Goal: Find specific page/section: Find specific page/section

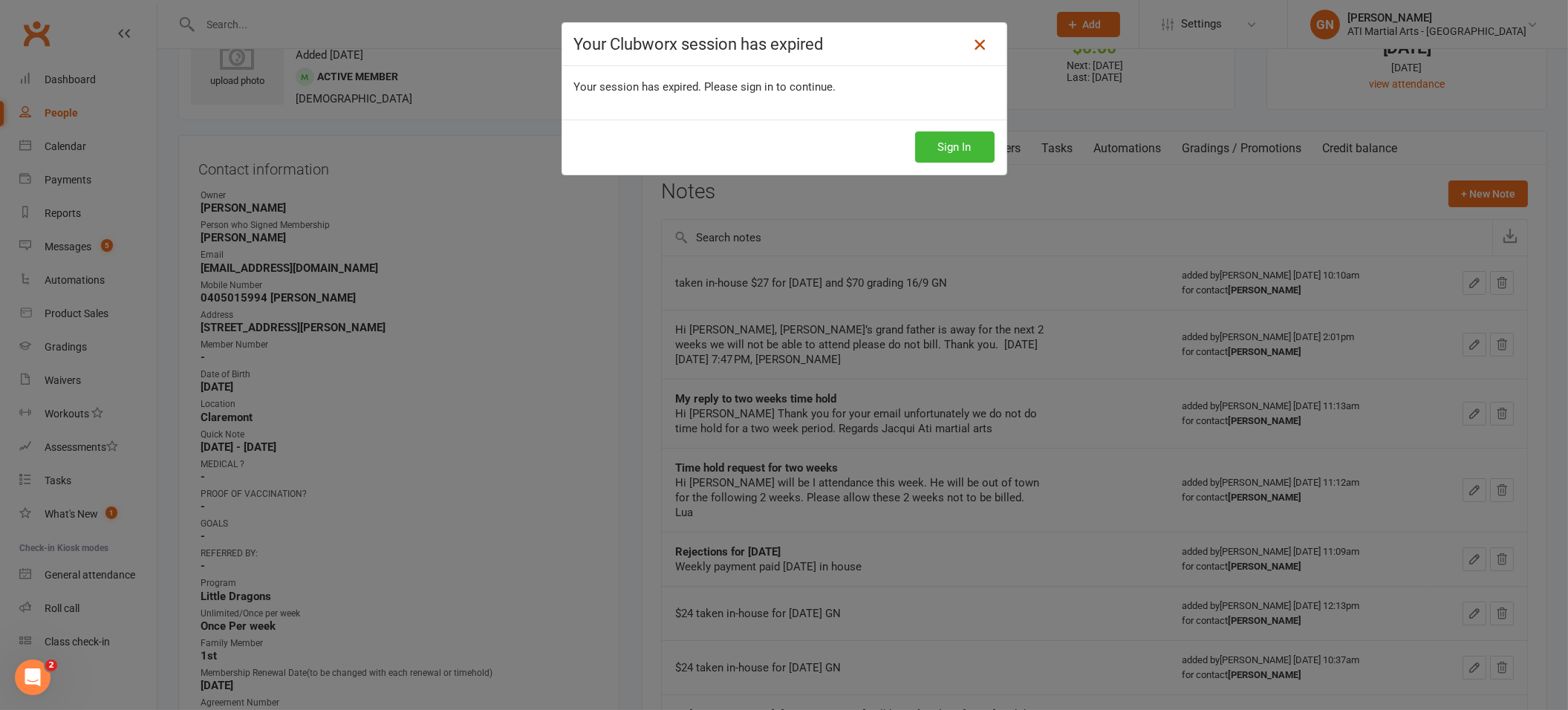
scroll to position [70, 0]
click at [974, 40] on icon at bounding box center [979, 44] width 18 height 18
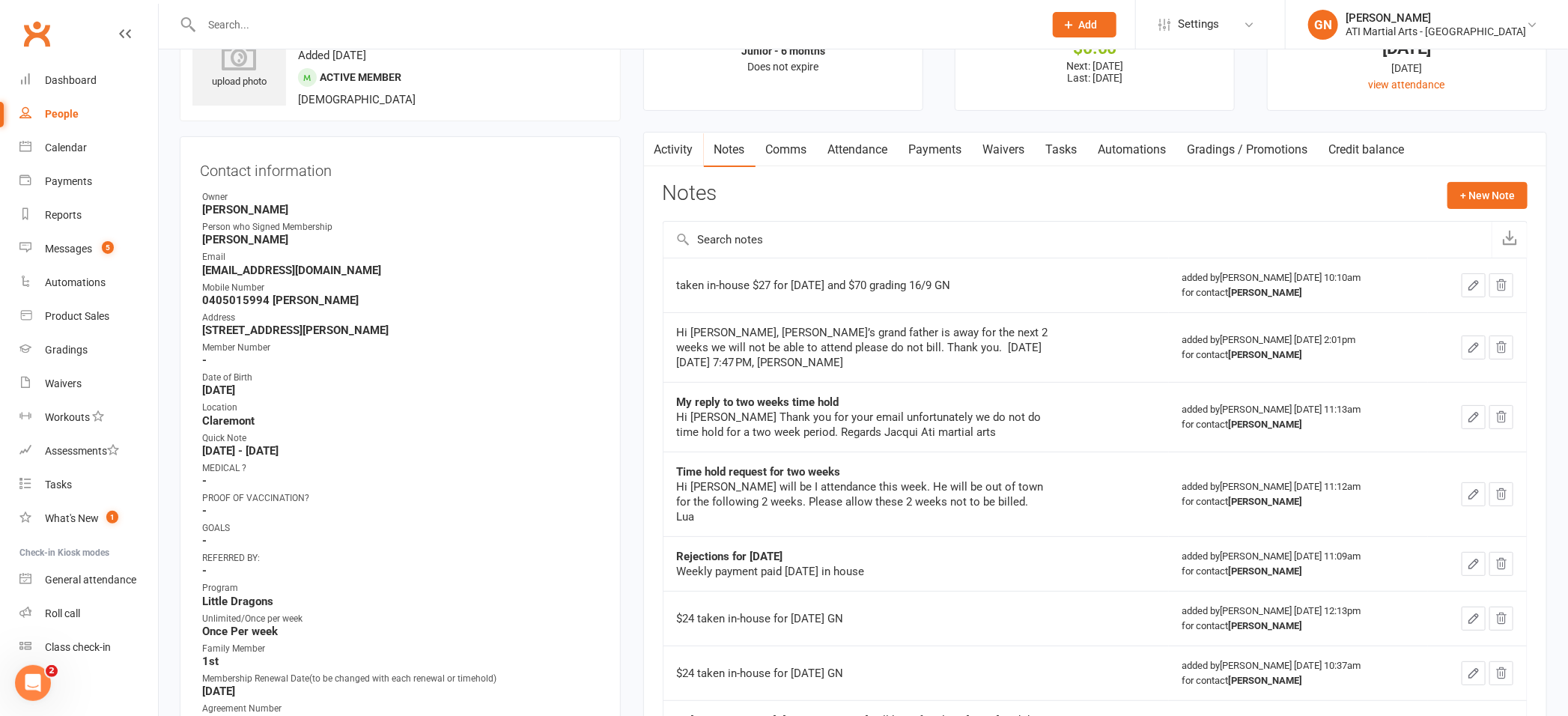
click at [248, 29] on input "text" at bounding box center [615, 25] width 837 height 21
type input "ha"
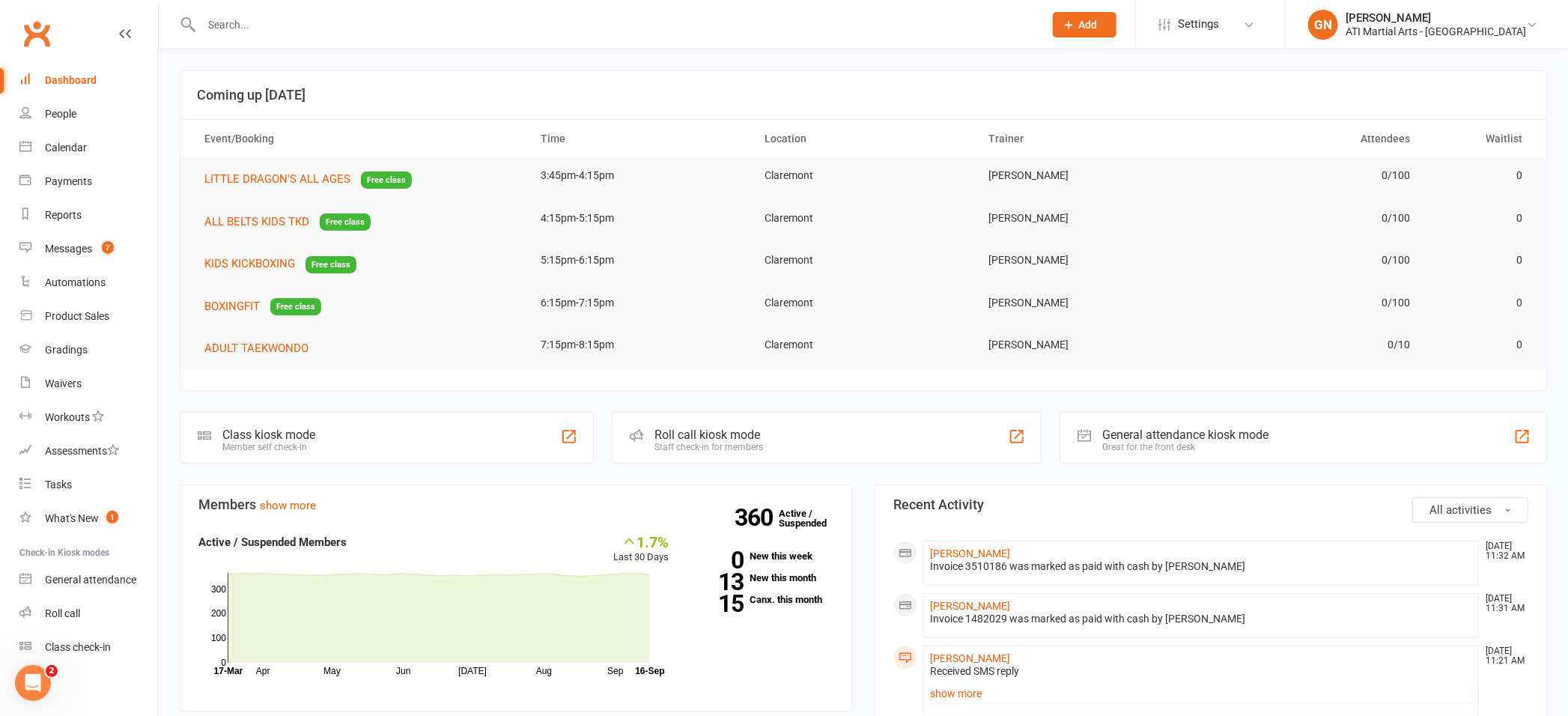
click at [252, 30] on input "text" at bounding box center [615, 25] width 837 height 21
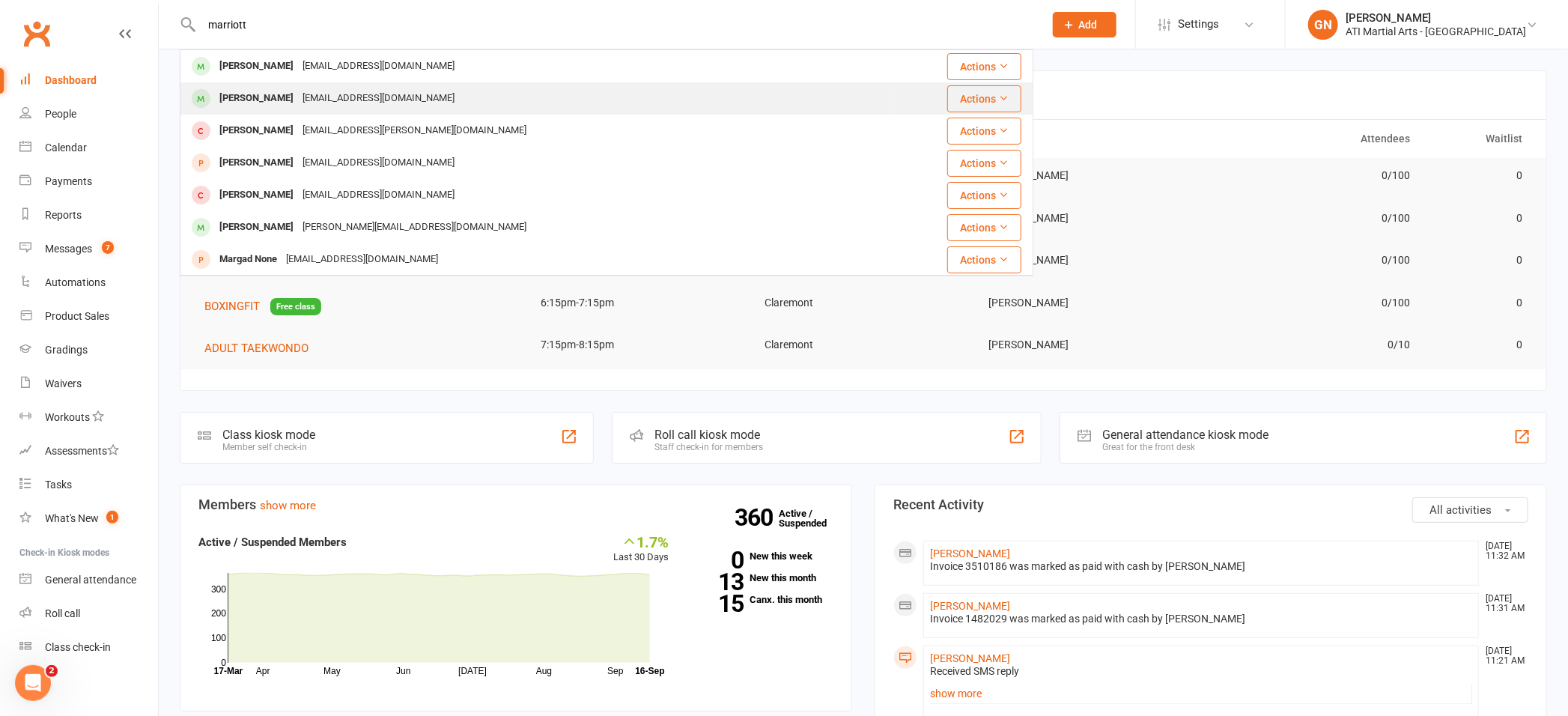
type input "marriott"
click at [267, 99] on div "Cecilie Marriott" at bounding box center [257, 98] width 83 height 22
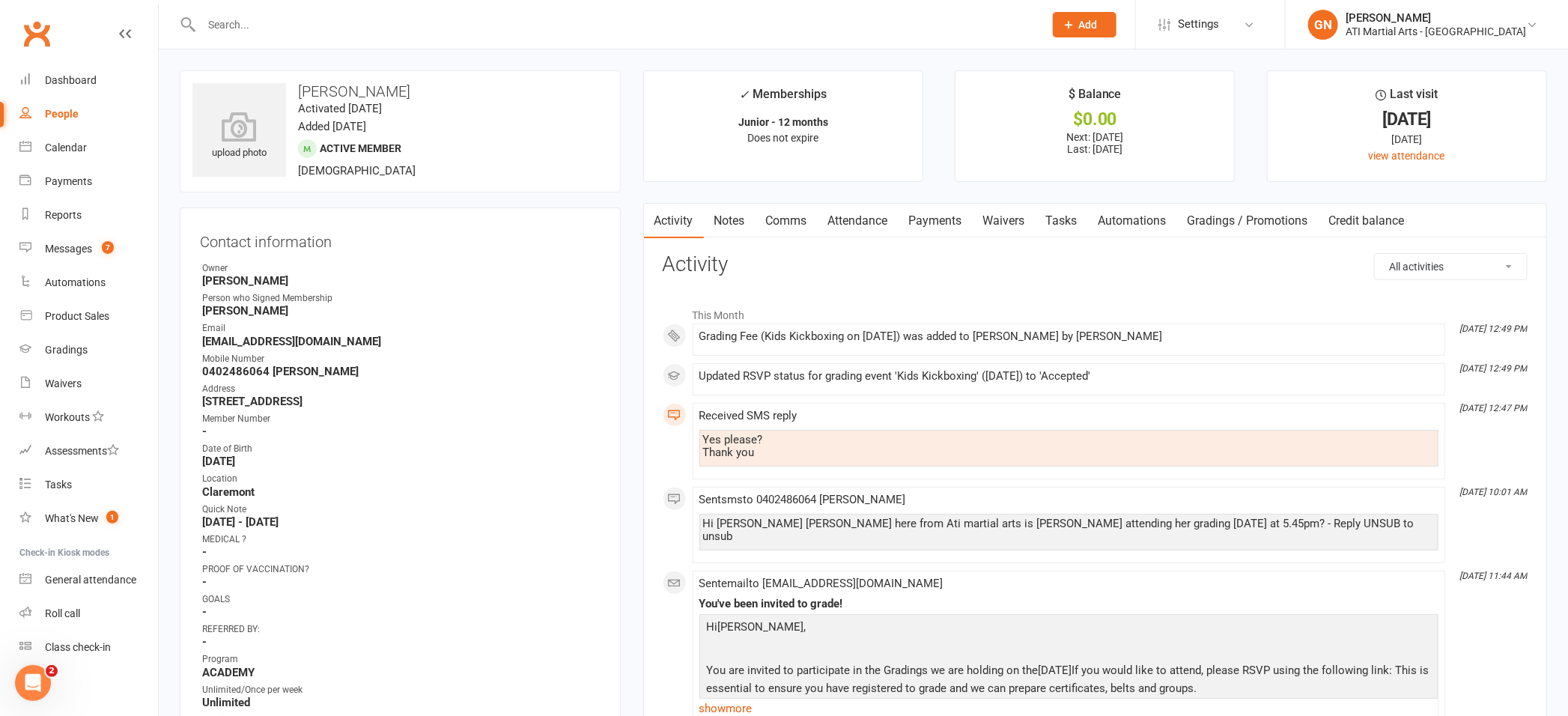
click at [252, 25] on input "text" at bounding box center [615, 25] width 837 height 21
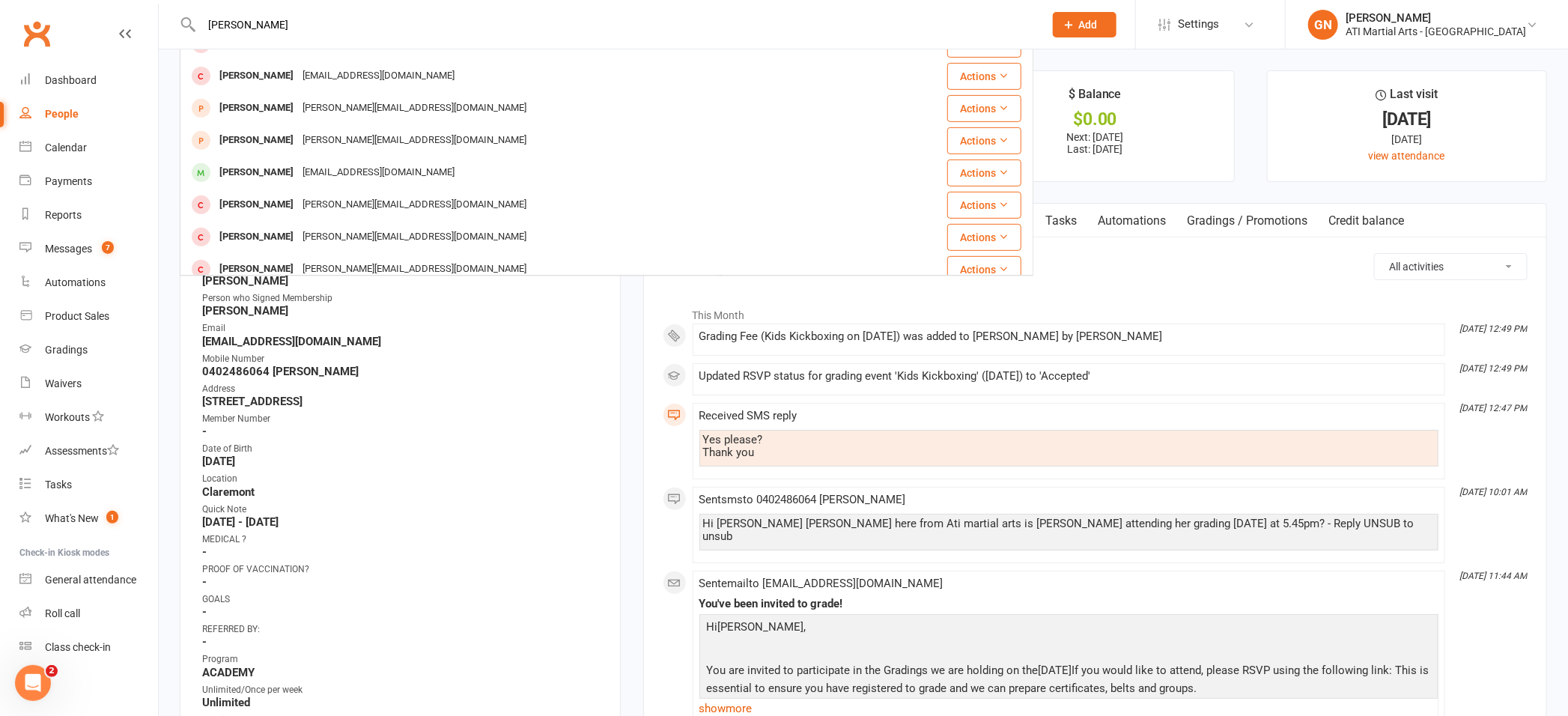
scroll to position [416, 0]
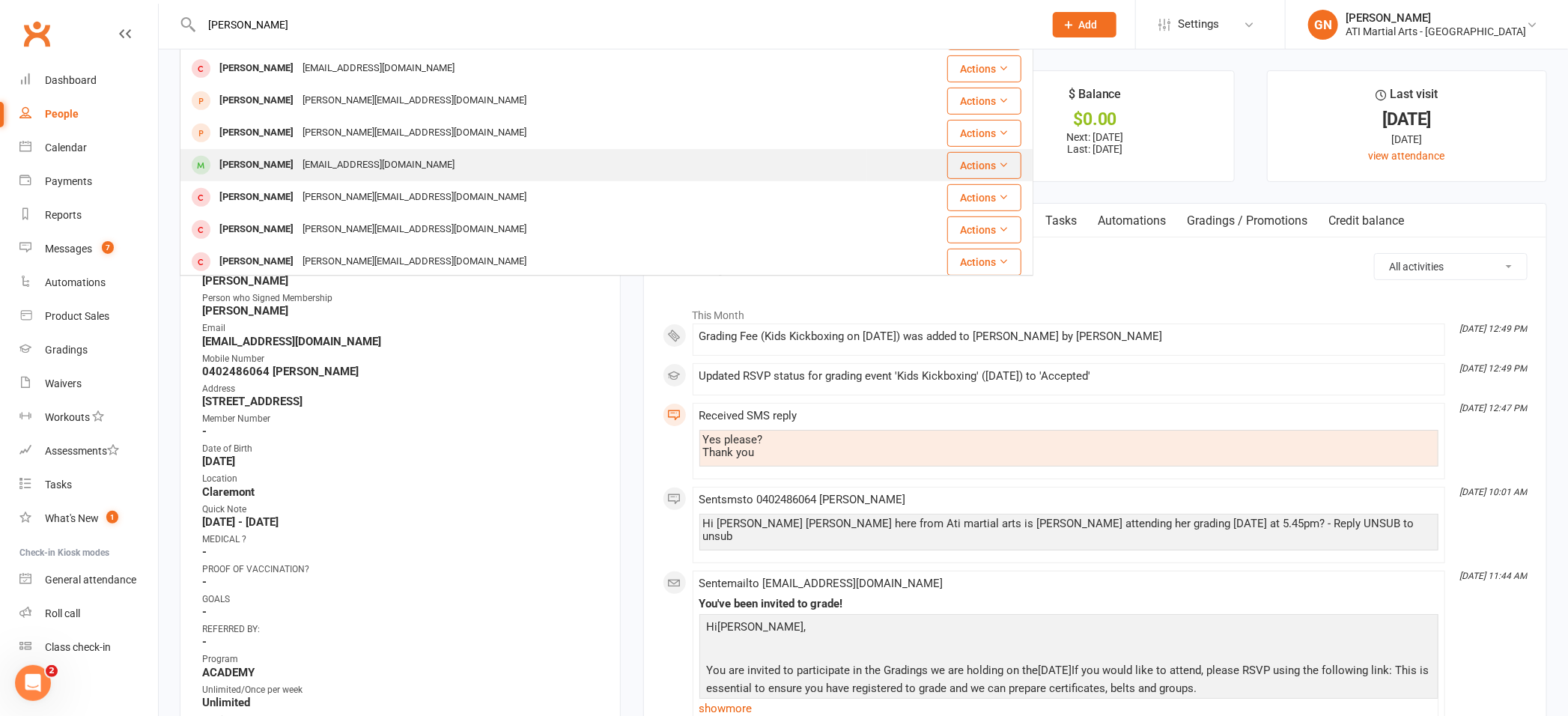
type input "hannah"
click at [252, 159] on div "Hannah Murray" at bounding box center [257, 164] width 83 height 22
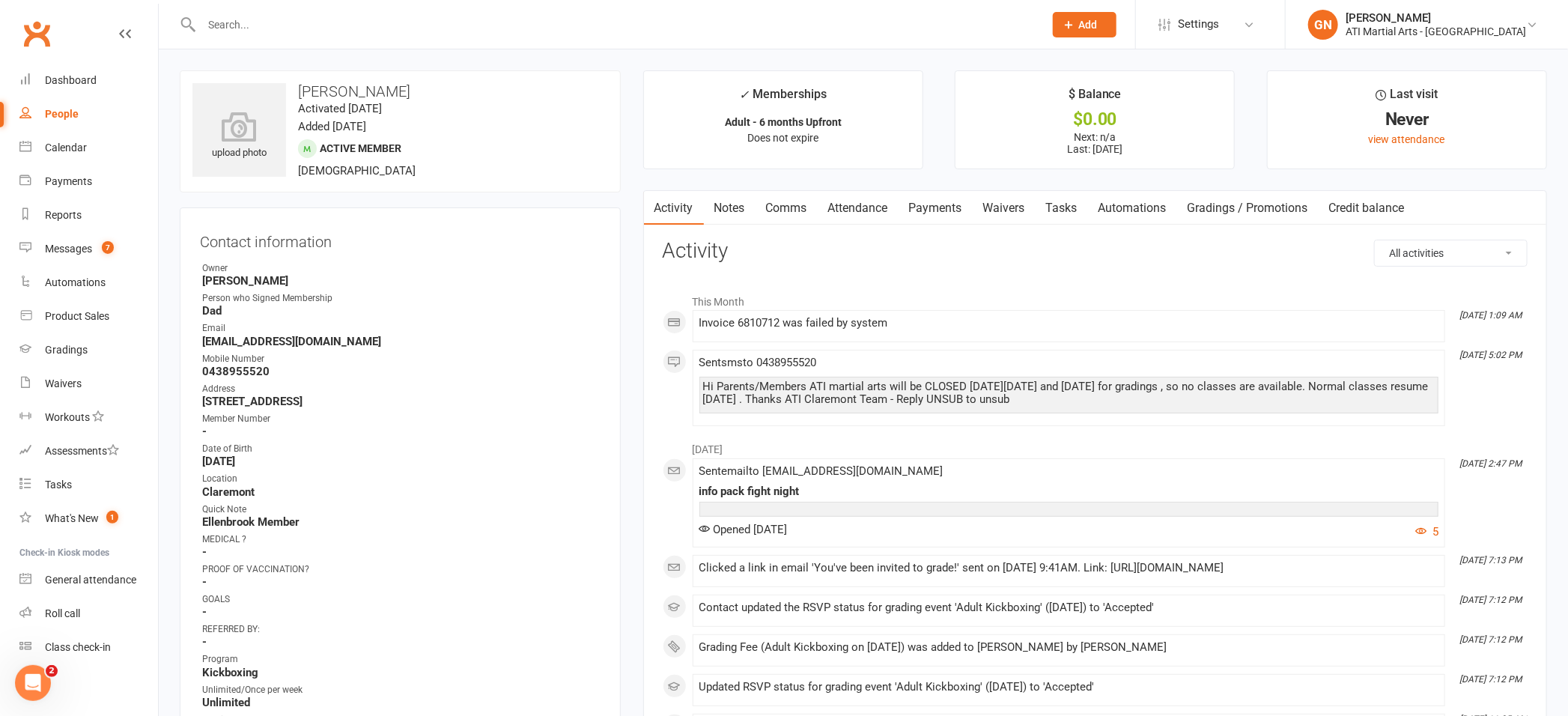
click at [254, 31] on input "text" at bounding box center [615, 25] width 837 height 21
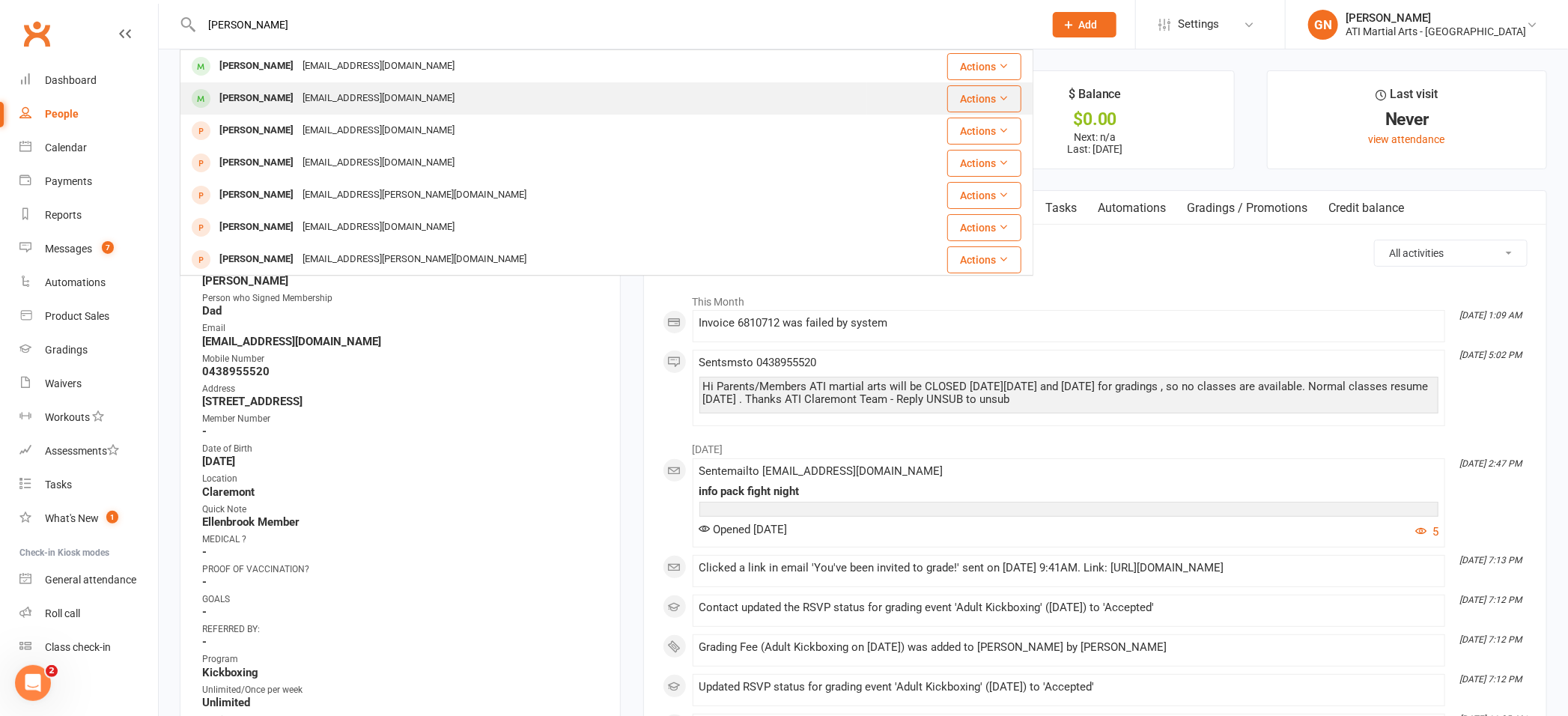
type input "ray zheng"
click at [233, 104] on div "Ray Zhang" at bounding box center [257, 98] width 83 height 22
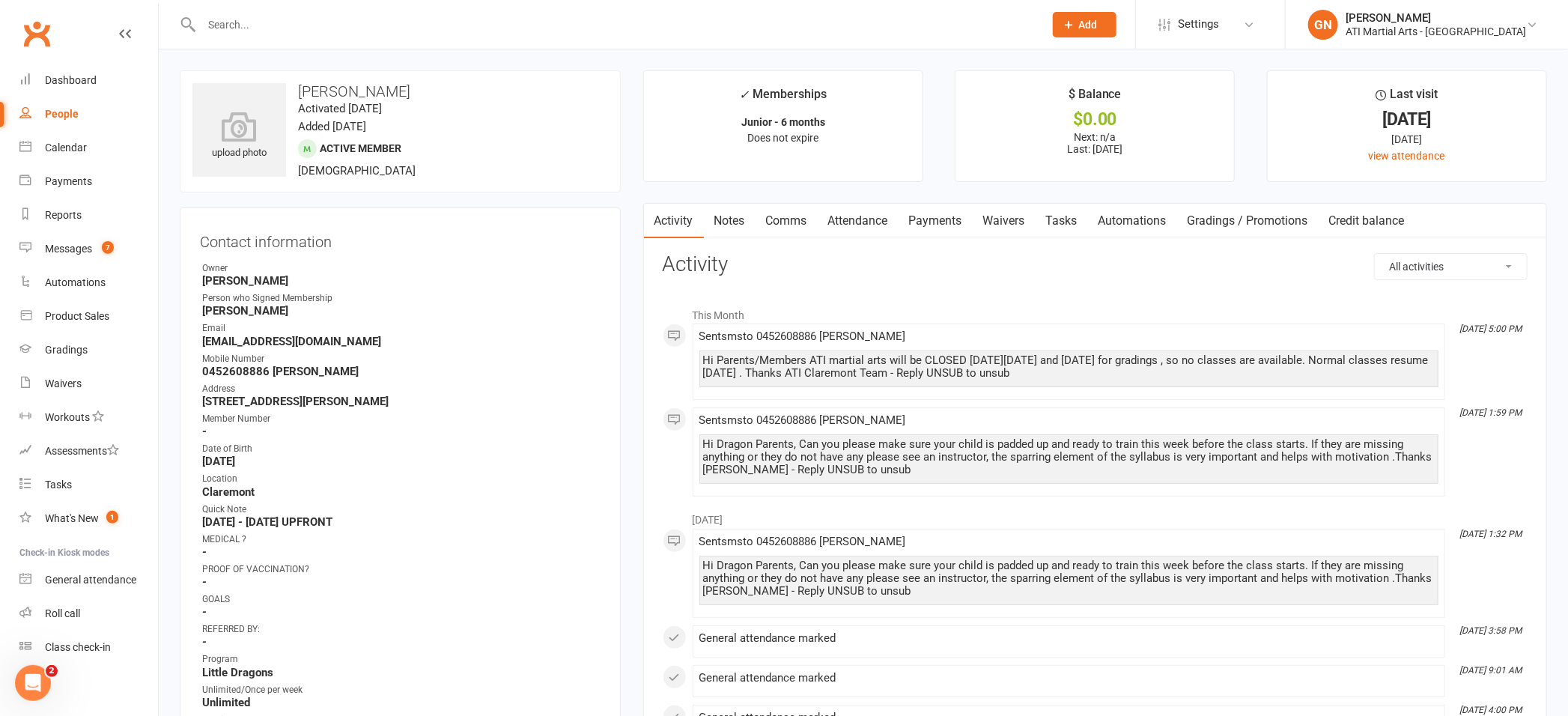
click at [951, 218] on link "Payments" at bounding box center [936, 220] width 74 height 34
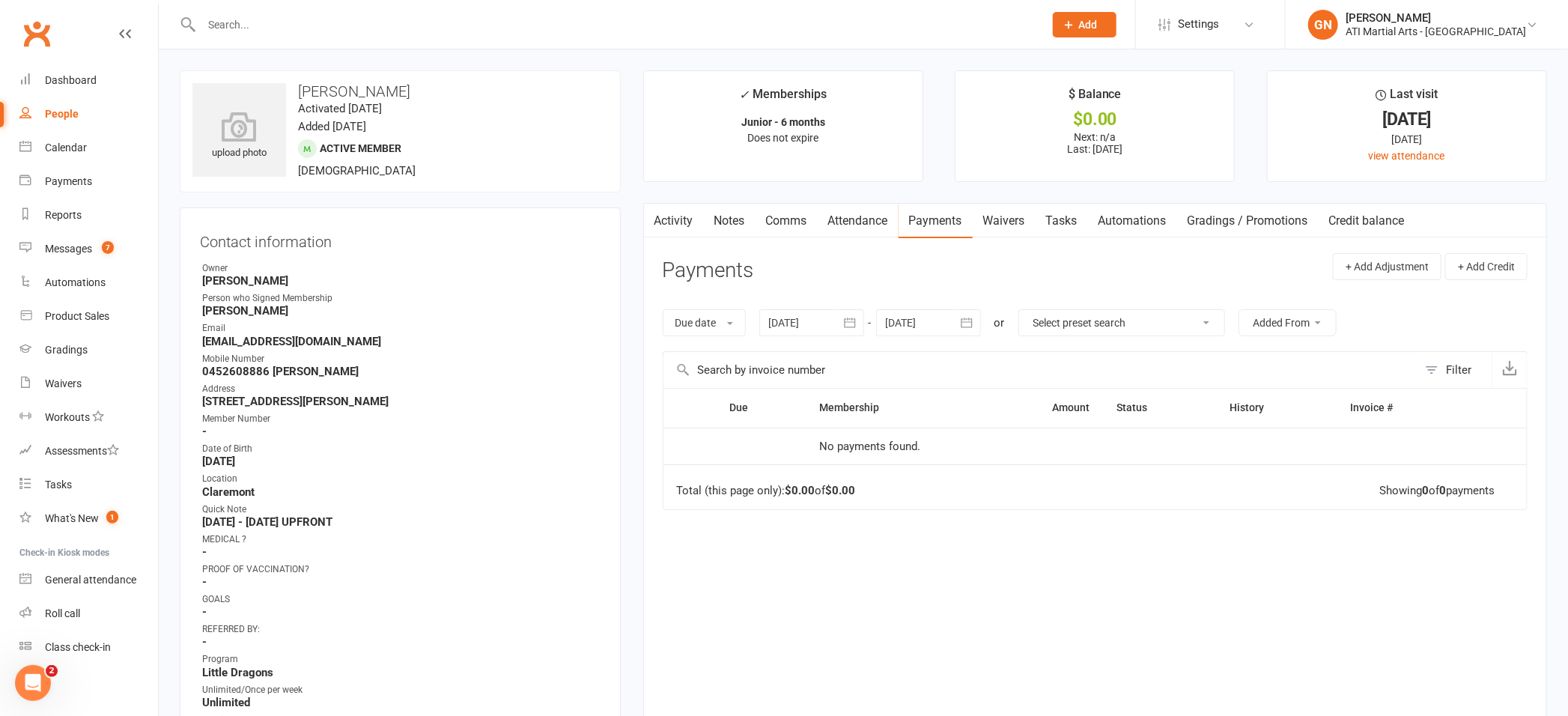
click at [751, 572] on div "Due Contact Membership Amount Status History Invoice # No payments found. Total…" at bounding box center [1095, 545] width 865 height 314
click at [289, 25] on input "text" at bounding box center [615, 25] width 837 height 21
click at [284, 27] on input "text" at bounding box center [615, 25] width 837 height 21
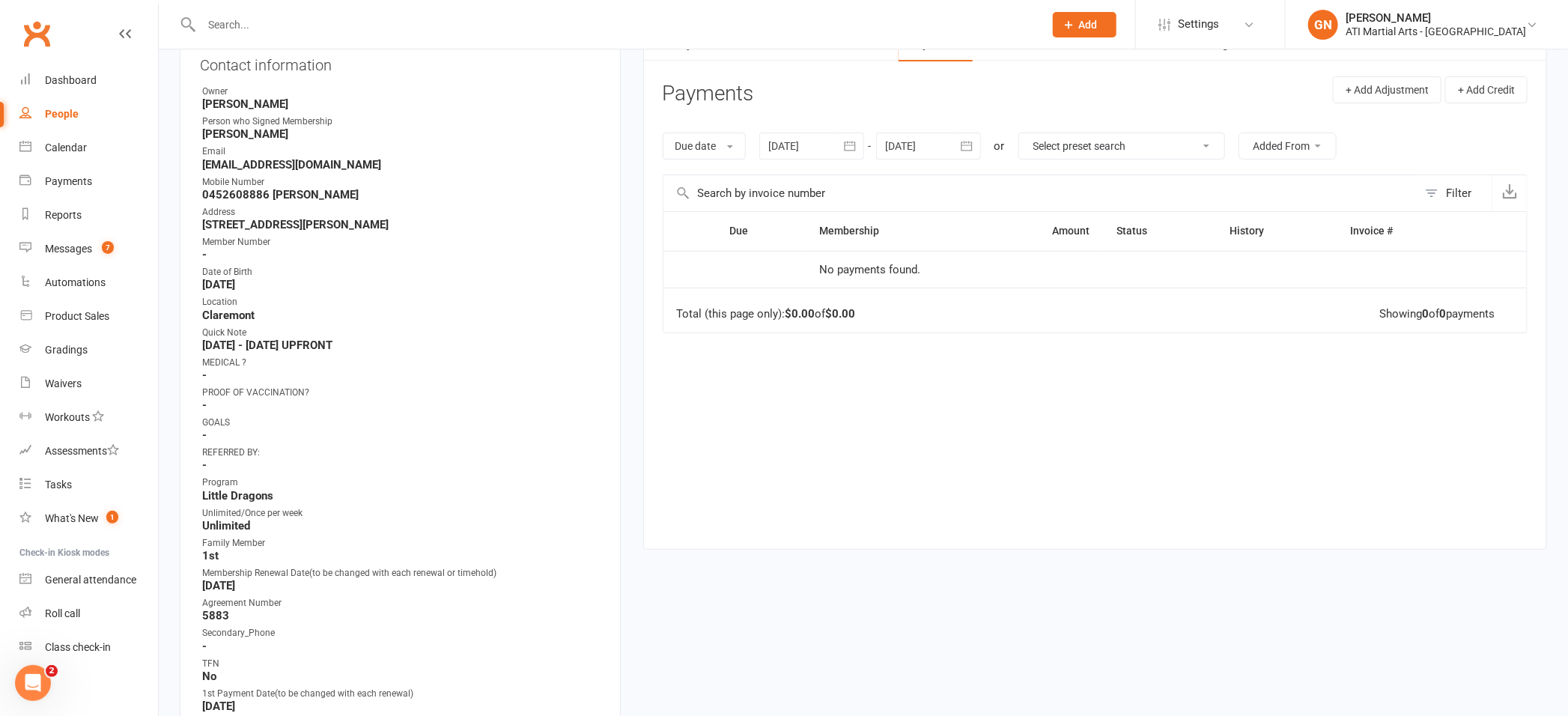
scroll to position [136, 0]
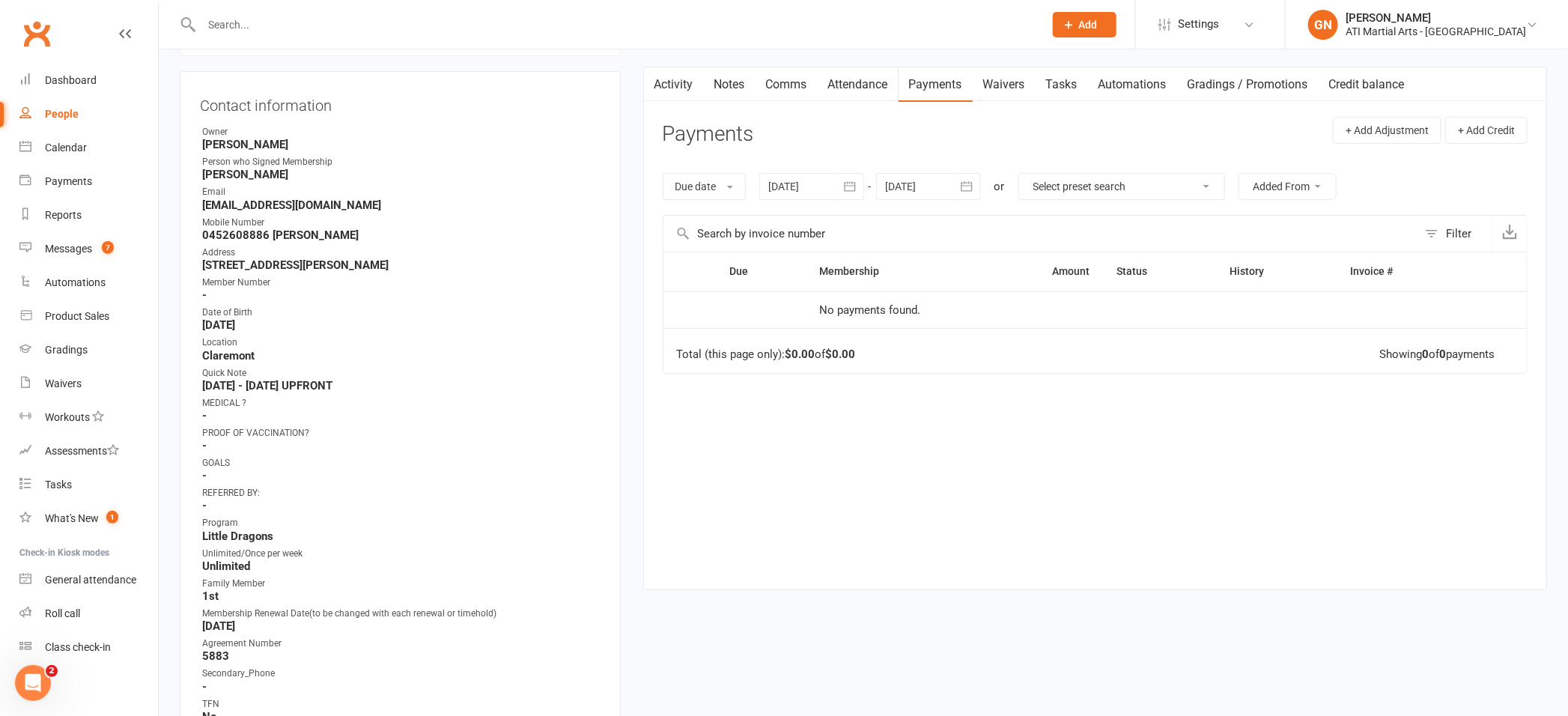
click at [319, 29] on input "text" at bounding box center [615, 25] width 837 height 21
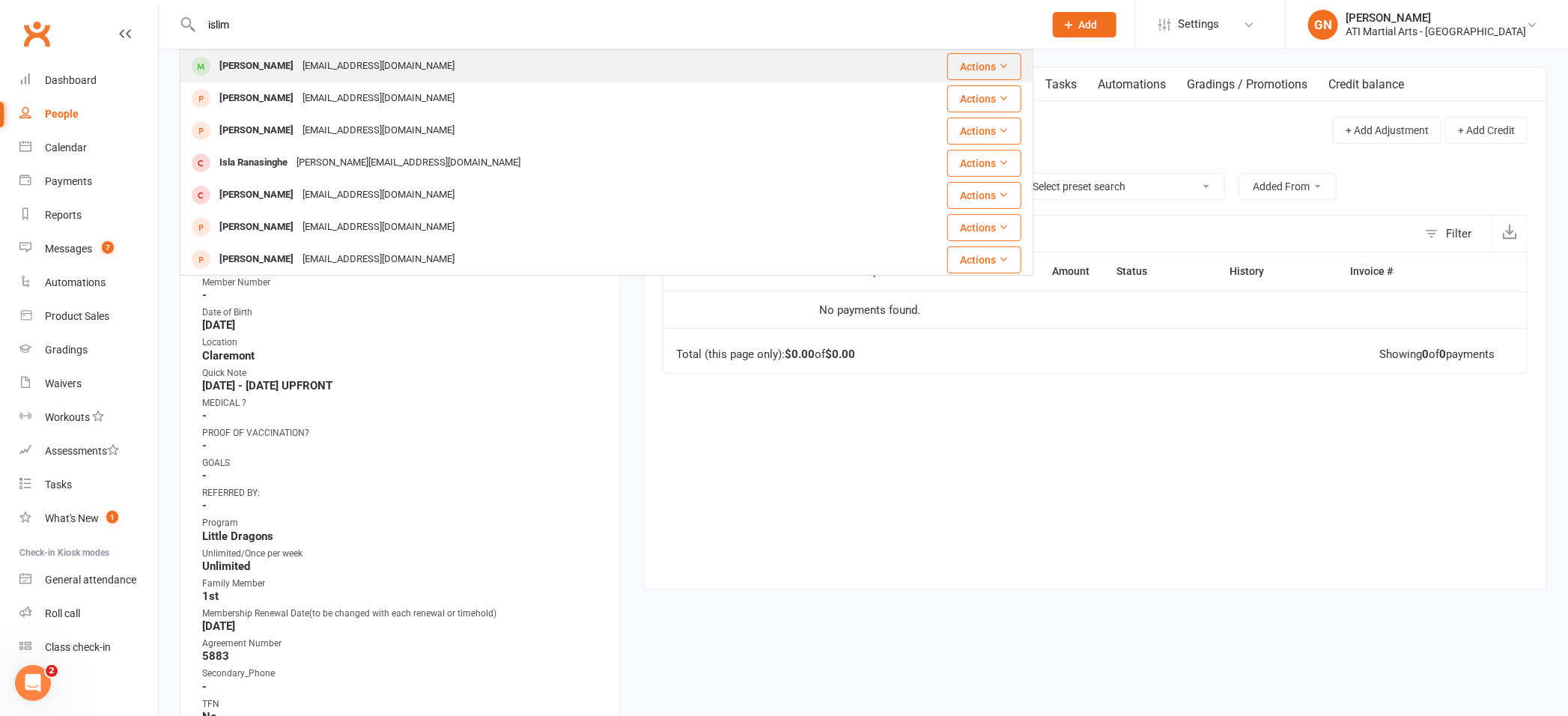
type input "islim"
click at [239, 65] on div "Islim Zara Aslan" at bounding box center [257, 65] width 83 height 22
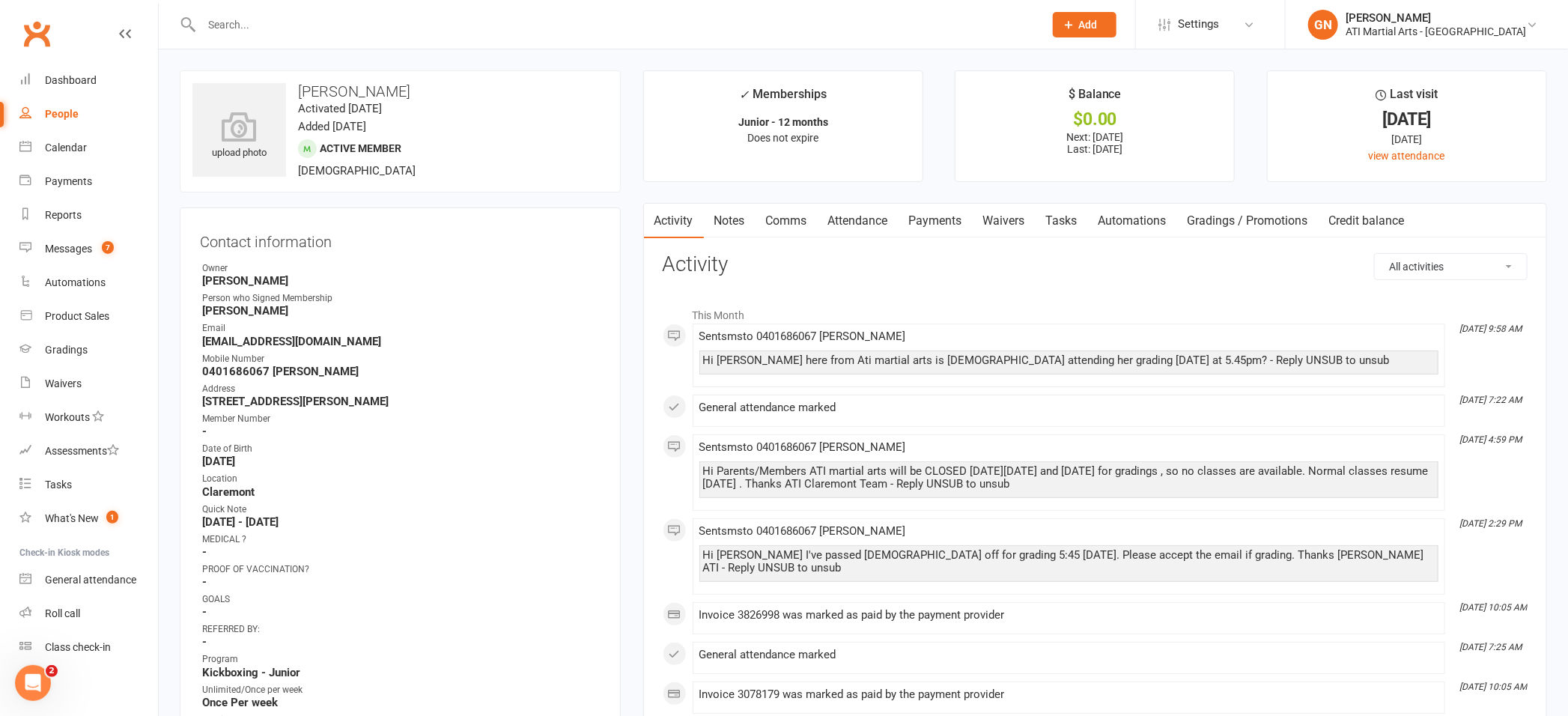
click at [280, 27] on input "text" at bounding box center [615, 25] width 837 height 21
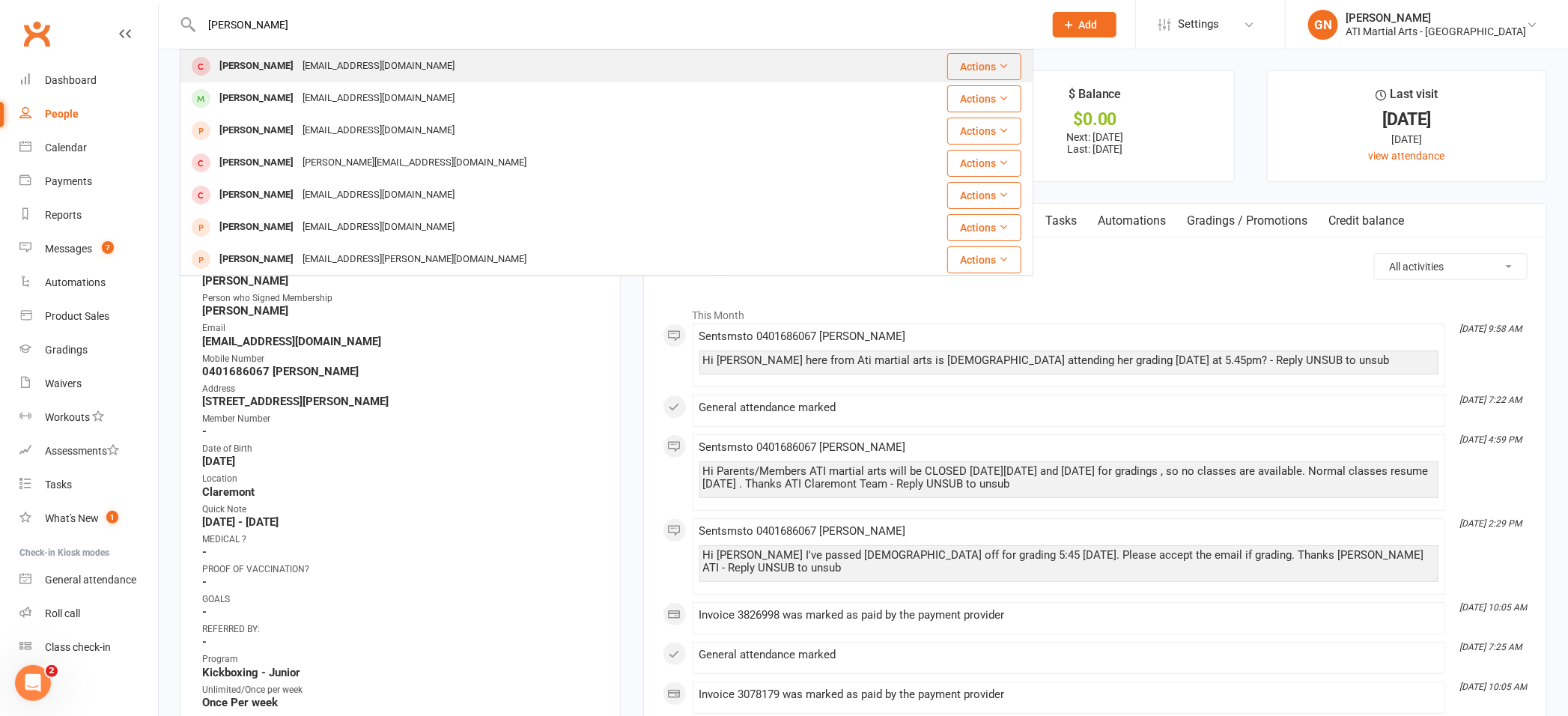
type input "Aslan"
click at [263, 68] on div "Rojperin Aslan" at bounding box center [257, 65] width 83 height 22
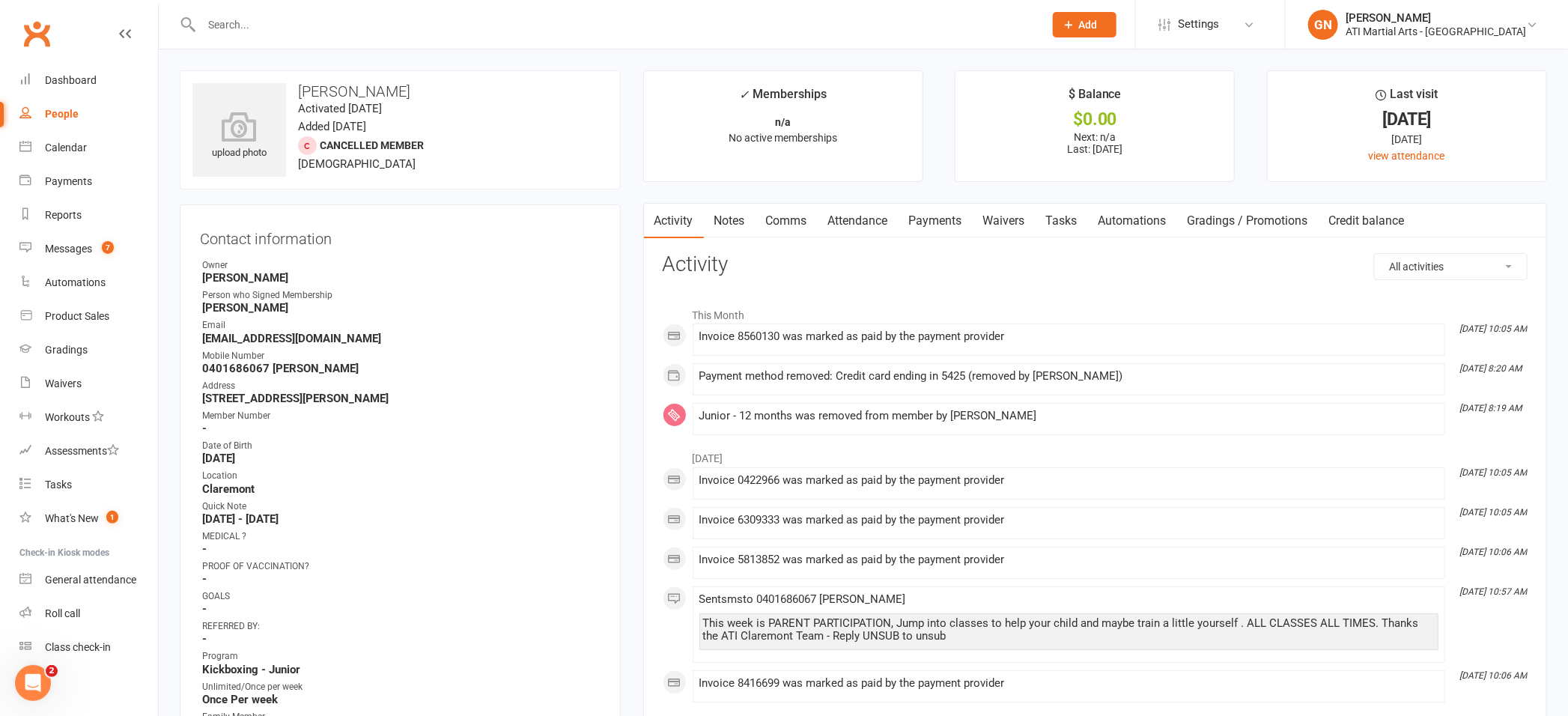
click at [938, 220] on link "Payments" at bounding box center [936, 220] width 74 height 34
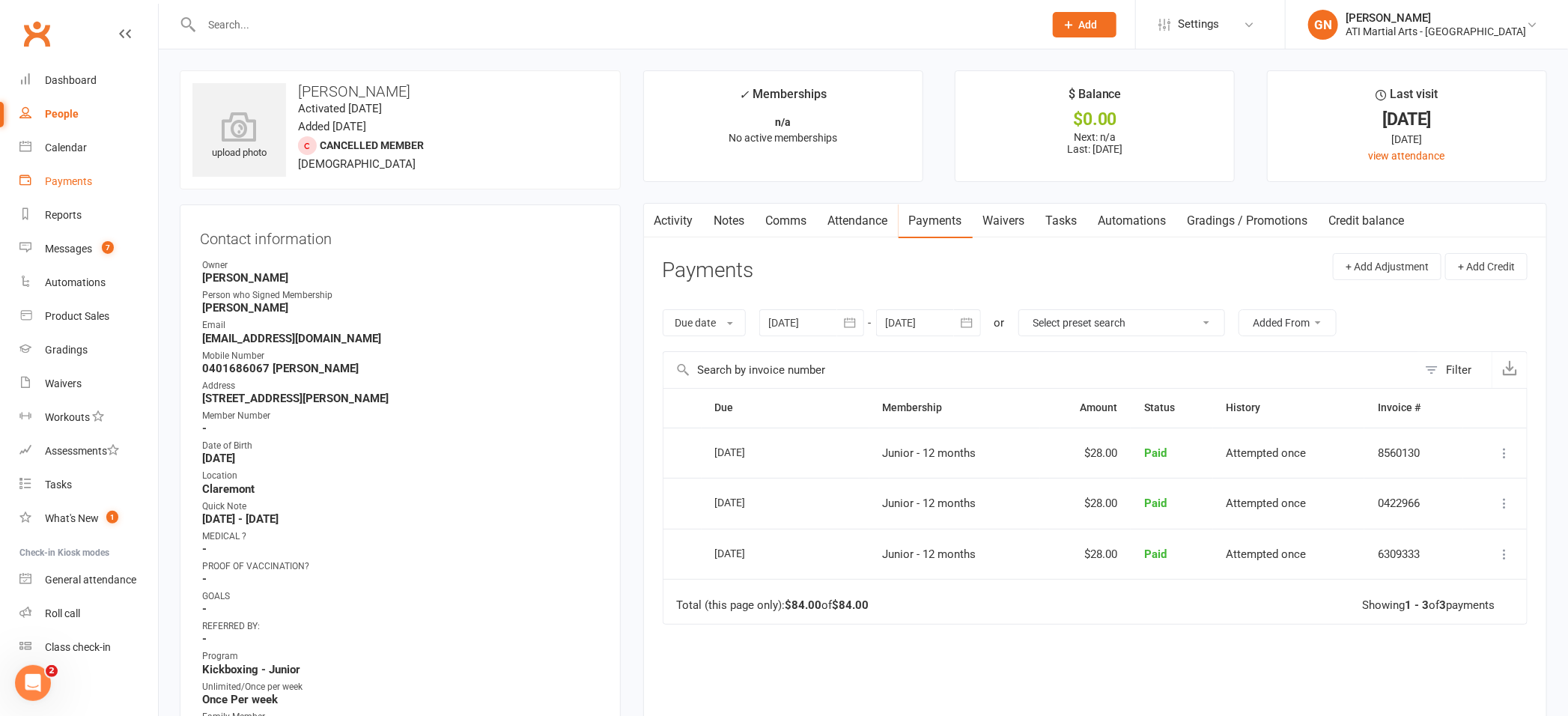
click at [65, 179] on div "Payments" at bounding box center [68, 181] width 47 height 12
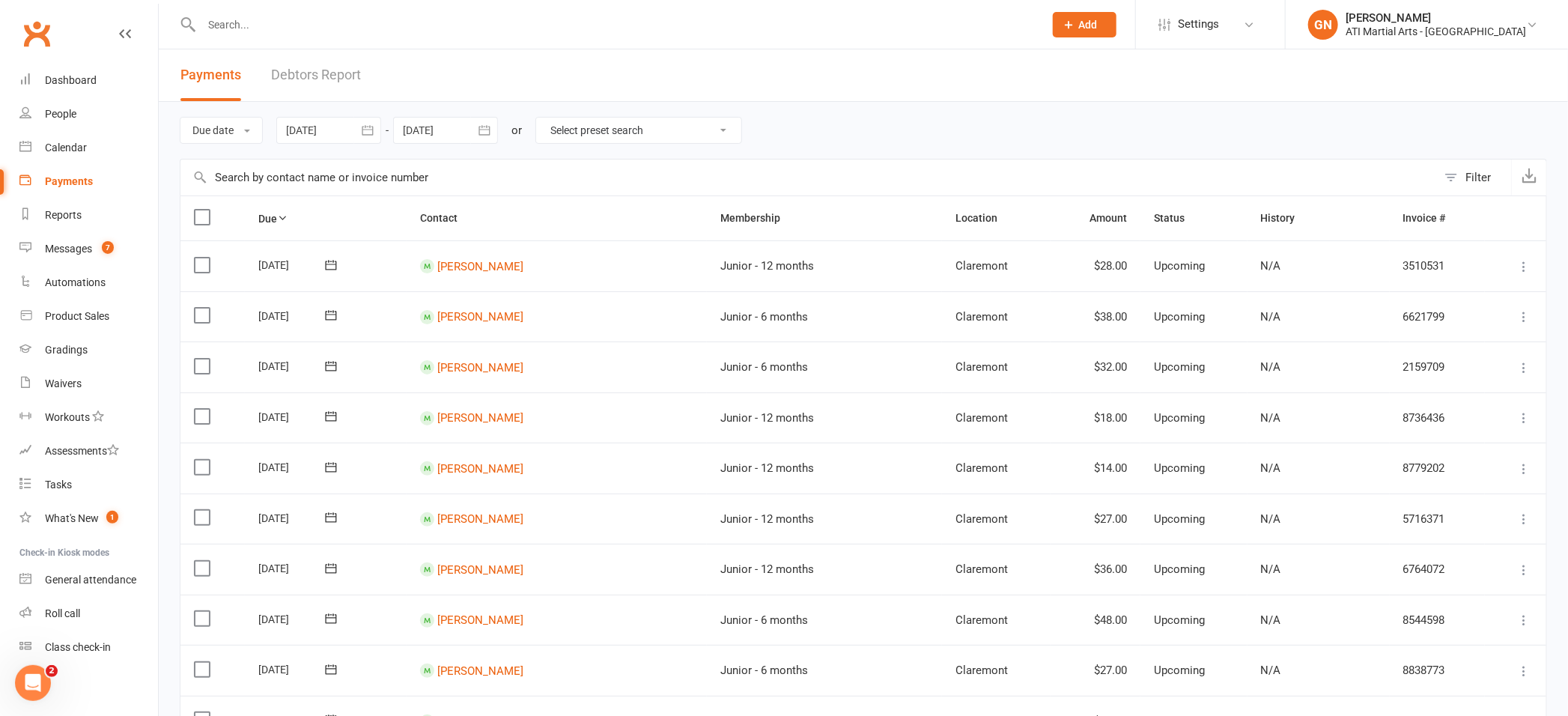
click at [292, 73] on link "Debtors Report" at bounding box center [316, 75] width 90 height 52
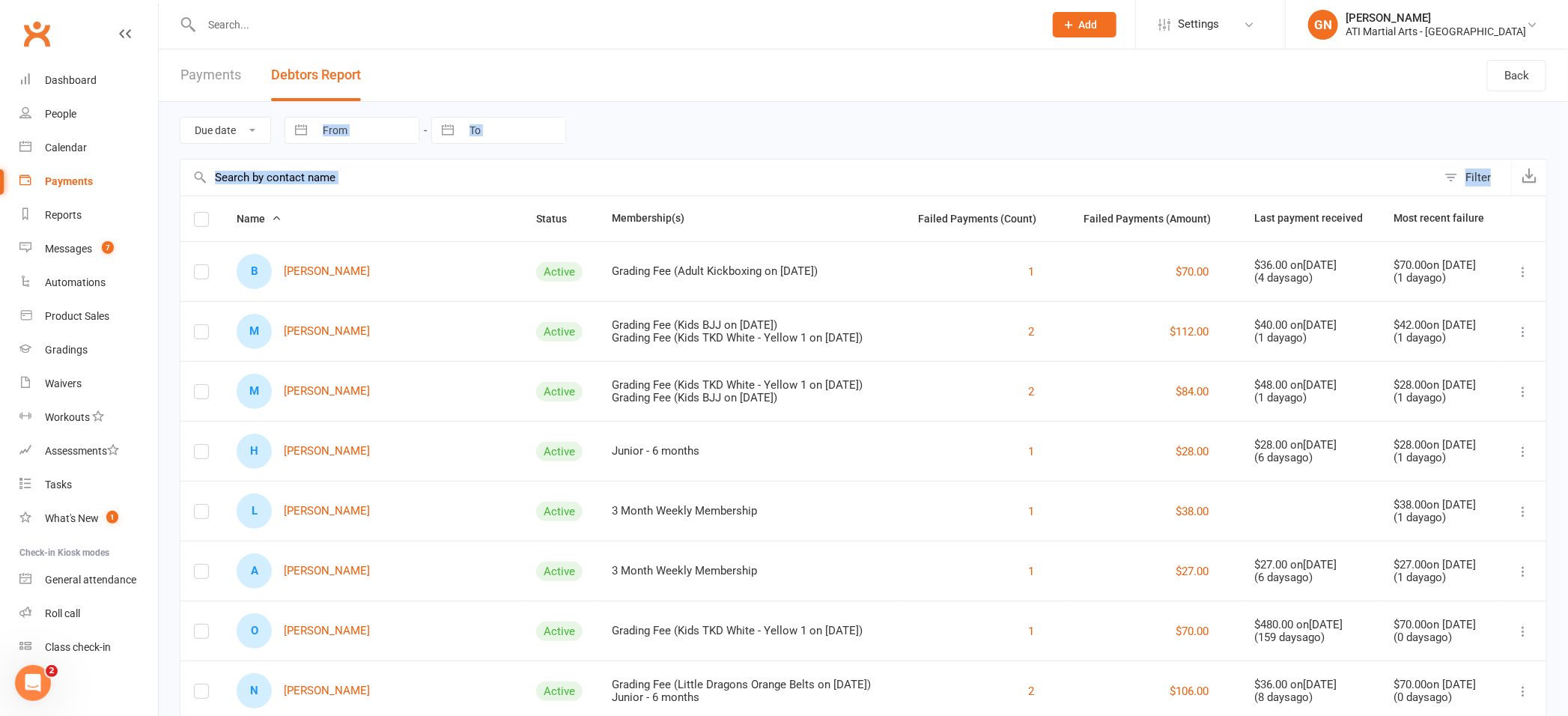
drag, startPoint x: 1562, startPoint y: 89, endPoint x: 1558, endPoint y: 163, distance: 74.1
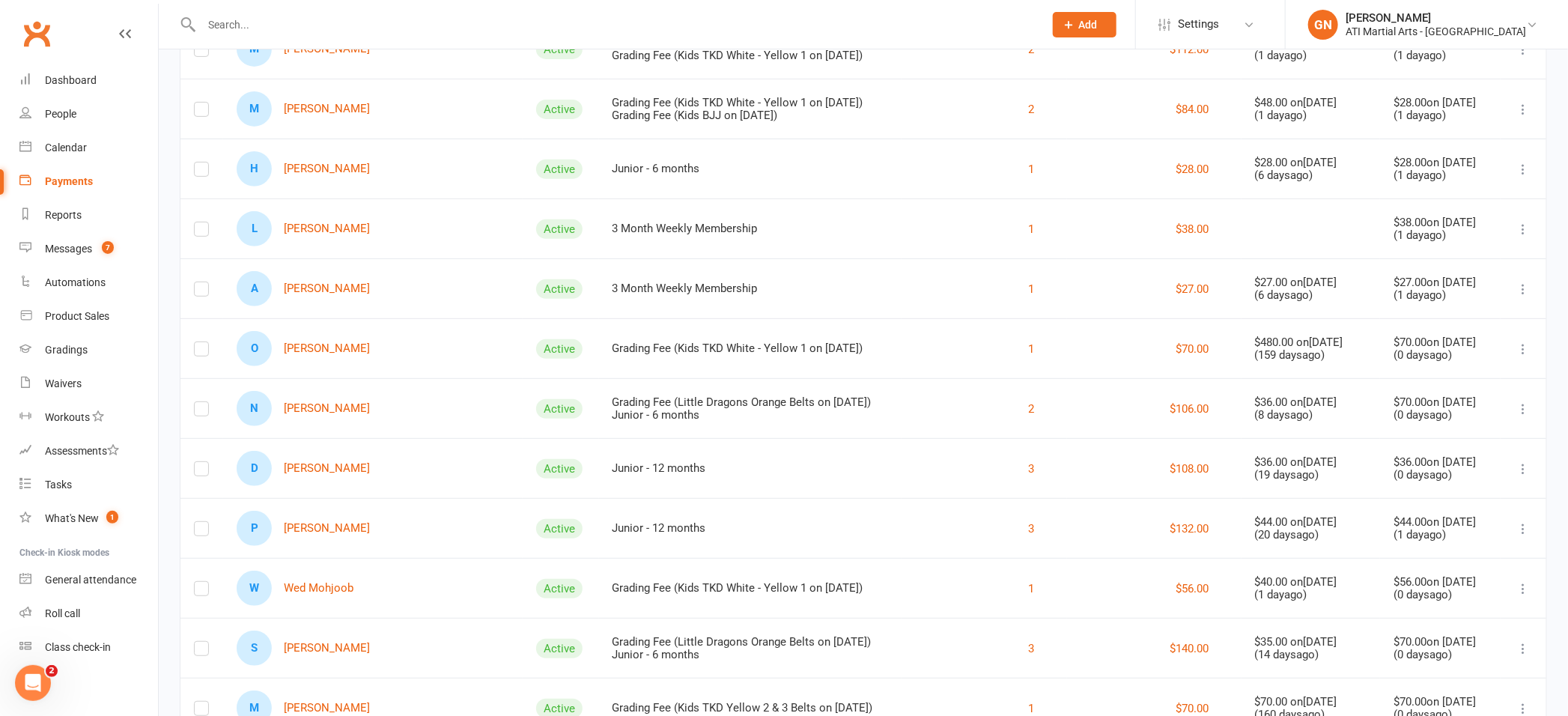
scroll to position [195, 0]
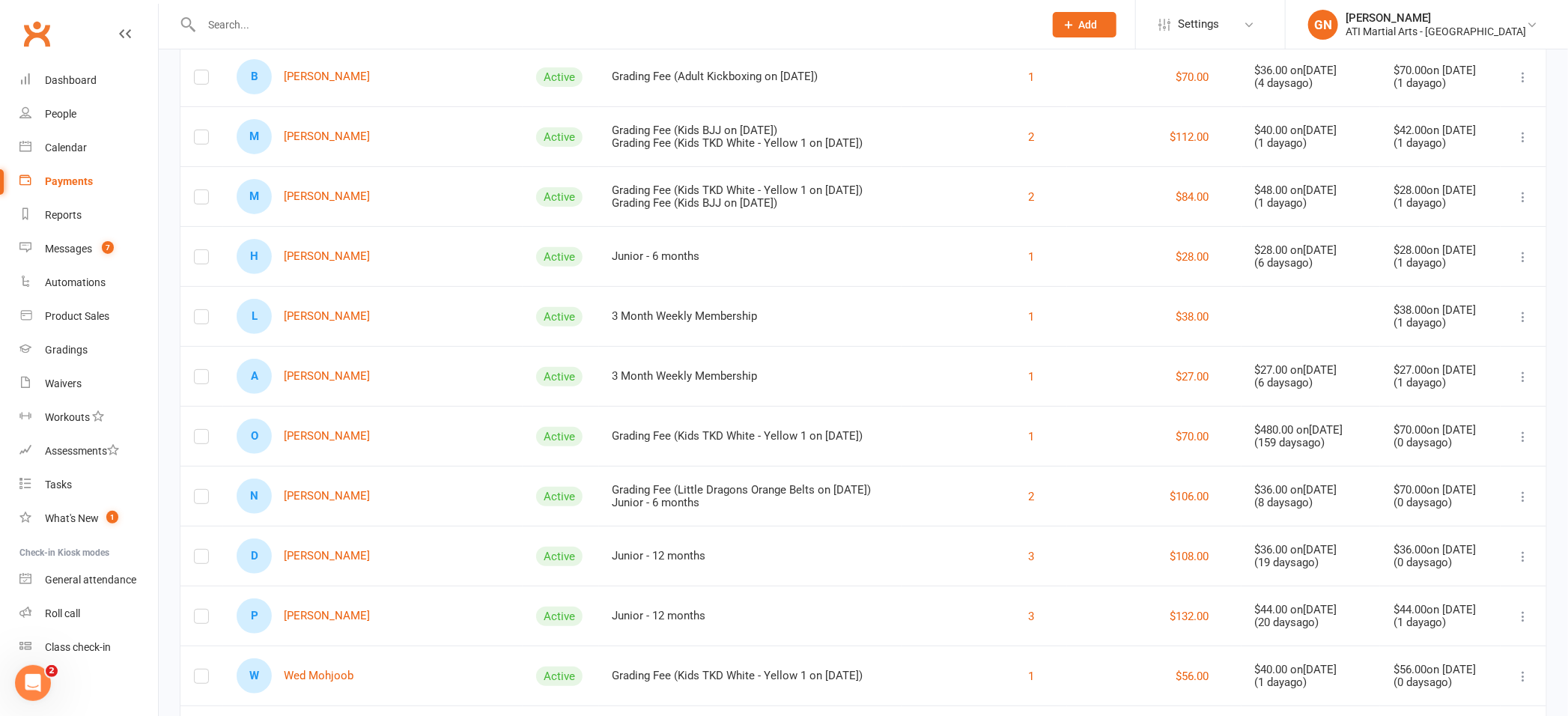
click at [262, 21] on input "text" at bounding box center [615, 25] width 837 height 21
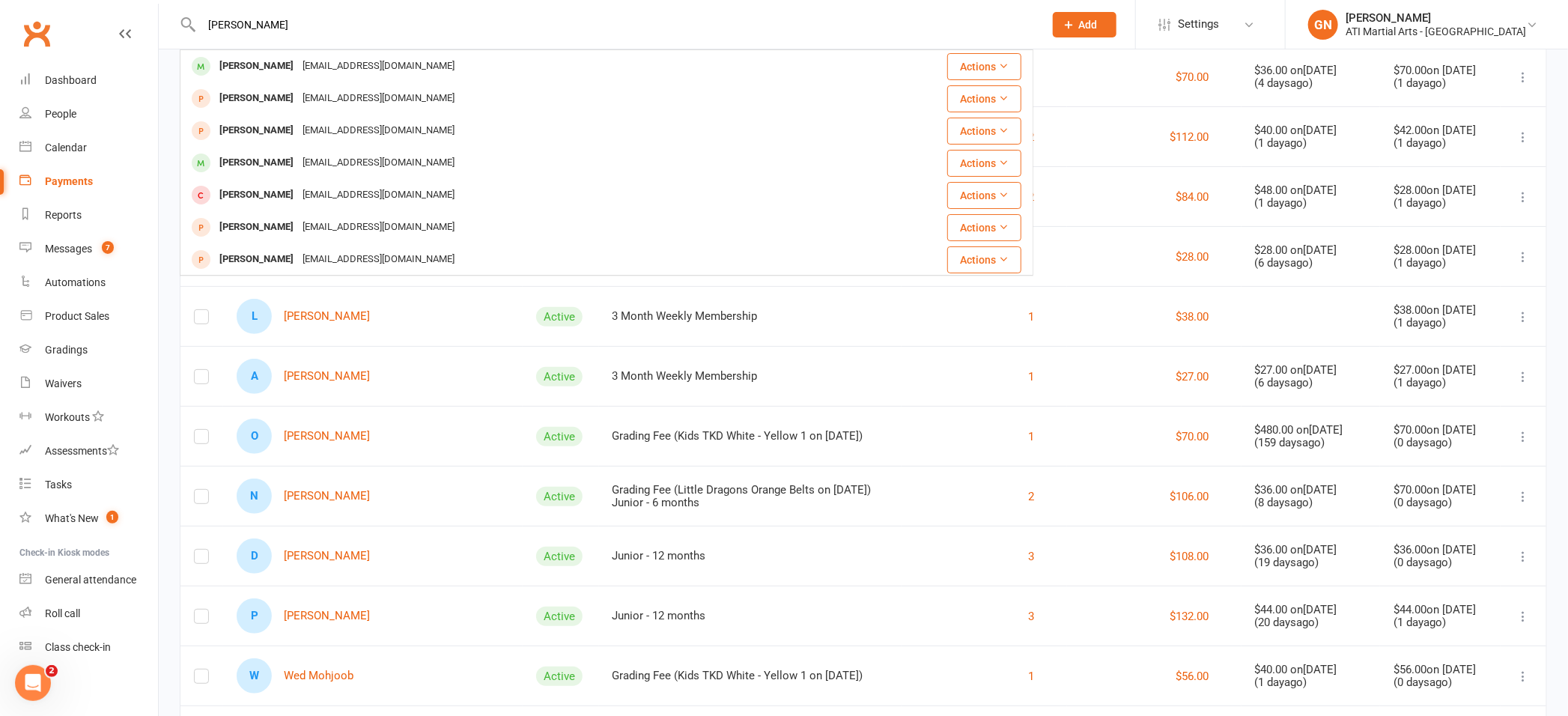
click at [203, 19] on input "zheng" at bounding box center [615, 25] width 837 height 21
type input "rayzheng"
